Goal: Transaction & Acquisition: Subscribe to service/newsletter

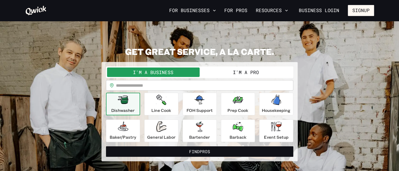
scroll to position [0, 0]
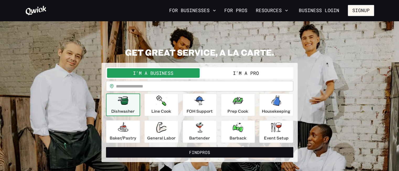
click at [57, 102] on div "**********" at bounding box center [199, 104] width 349 height 115
click at [236, 10] on link "For Pros" at bounding box center [235, 10] width 27 height 9
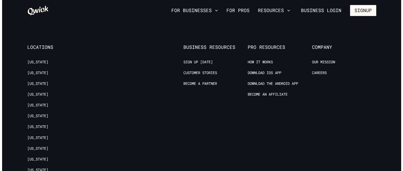
scroll to position [1035, 0]
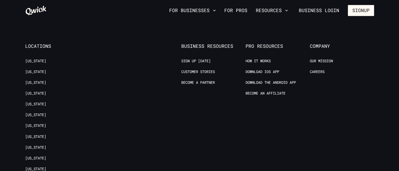
click at [261, 43] on span "Pro Resources" at bounding box center [278, 46] width 64 height 6
click at [260, 43] on span "Pro Resources" at bounding box center [278, 46] width 64 height 6
click at [360, 10] on button "Signup" at bounding box center [361, 10] width 26 height 11
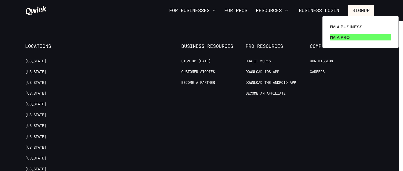
click at [347, 35] on p "I'm a Pro" at bounding box center [340, 37] width 20 height 6
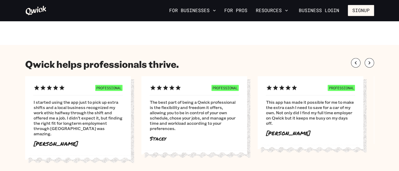
click at [71, 77] on div "PROFESSIONAL I started using the app just to pick up extra shifts and a local b…" at bounding box center [78, 115] width 106 height 79
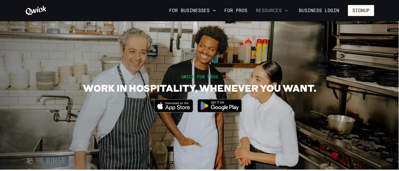
click at [280, 10] on button "Resources" at bounding box center [272, 10] width 36 height 9
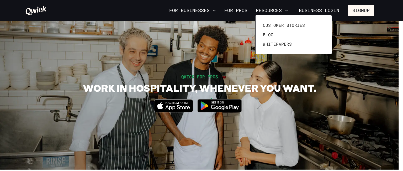
click at [271, 11] on div at bounding box center [201, 85] width 403 height 171
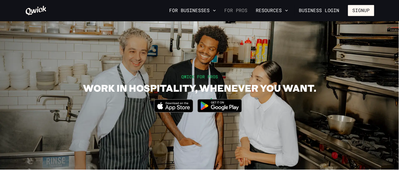
click at [243, 11] on link "For Pros" at bounding box center [235, 10] width 27 height 9
click at [242, 11] on link "For Pros" at bounding box center [235, 10] width 27 height 9
click at [200, 9] on button "For Businesses" at bounding box center [192, 10] width 51 height 9
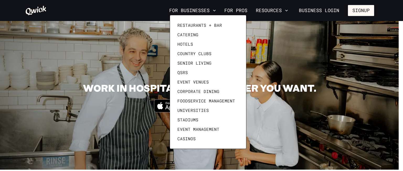
click at [148, 27] on div at bounding box center [201, 85] width 403 height 171
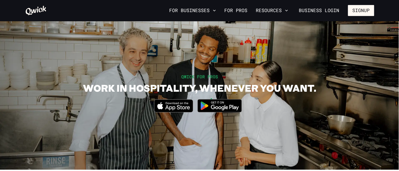
click at [76, 169] on section "QWICK FOR PROS WORK IN HOSPITALITY, WHENEVER YOU WANT. Download_on_the_App_Stor…" at bounding box center [199, 95] width 399 height 149
